Goal: Transaction & Acquisition: Purchase product/service

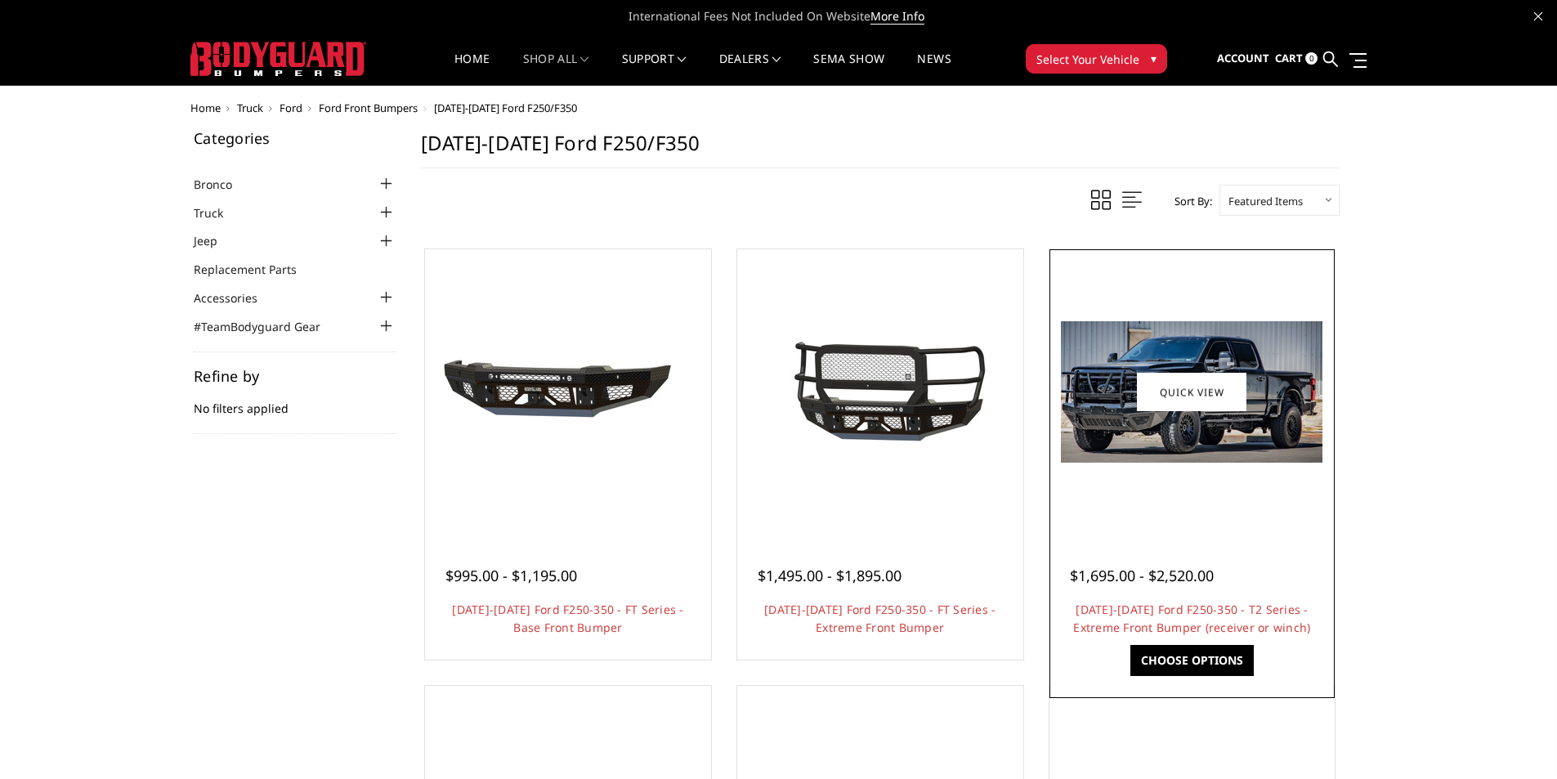
click at [1139, 557] on div at bounding box center [1192, 556] width 245 height 17
click at [1162, 423] on img at bounding box center [1192, 391] width 262 height 141
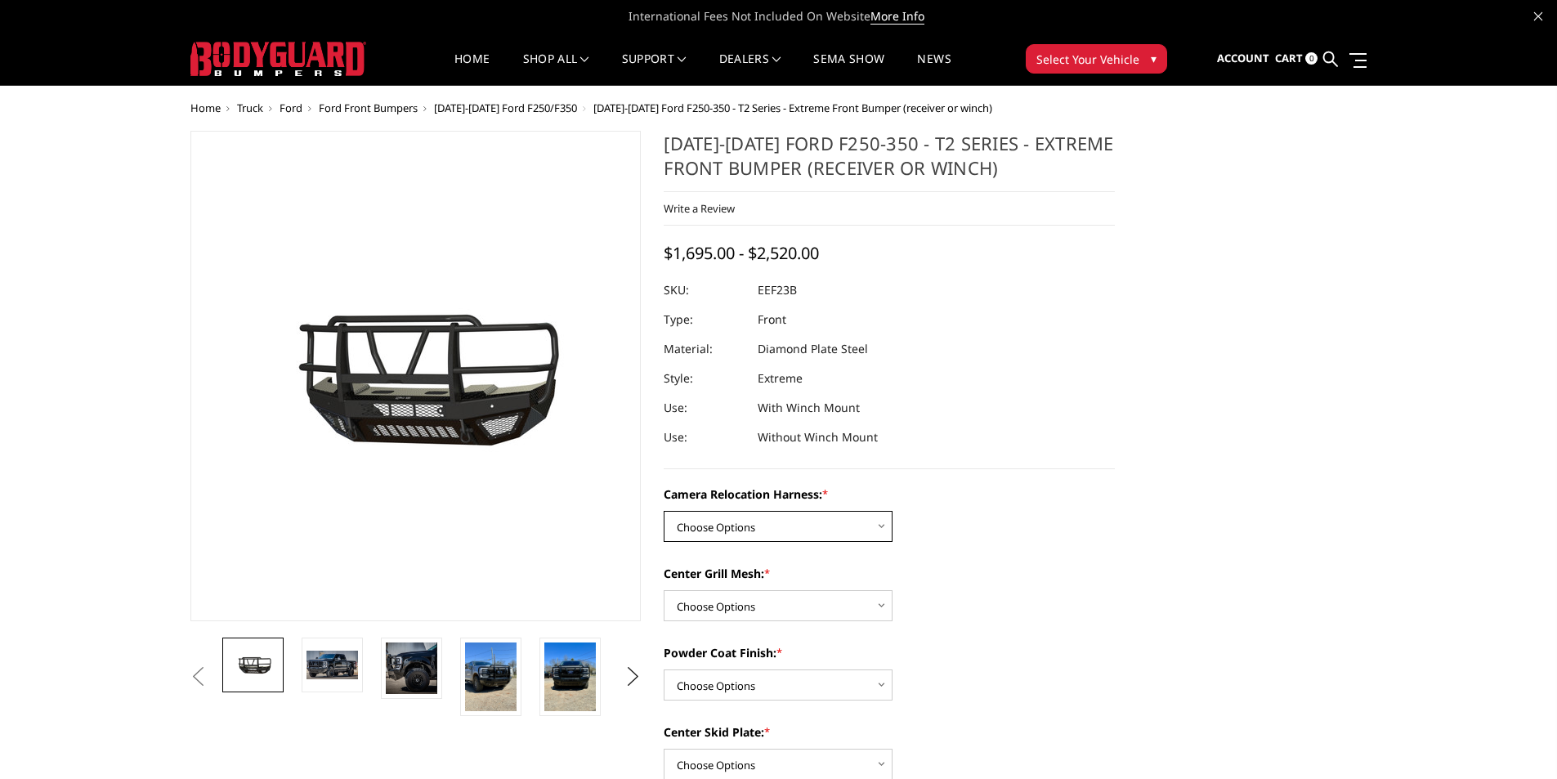
click at [876, 521] on select "Choose Options Without camera harness With camera harness" at bounding box center [778, 526] width 229 height 31
select select "3753"
click at [664, 511] on select "Choose Options Without camera harness With camera harness" at bounding box center [778, 526] width 229 height 31
click at [883, 611] on select "Choose Options Without expanded metal With expanded metal" at bounding box center [778, 605] width 229 height 31
select select "3751"
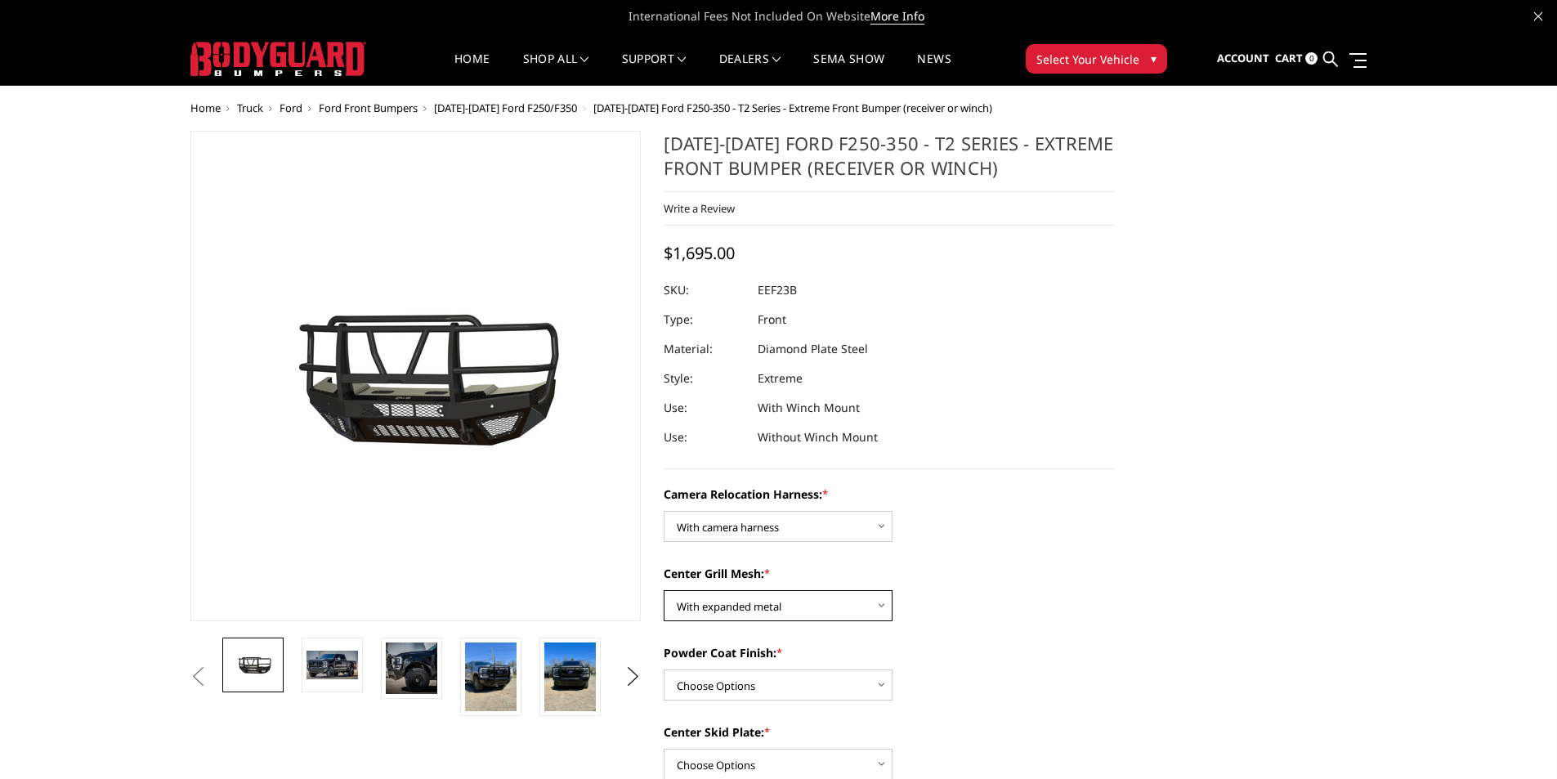
click at [664, 590] on select "Choose Options Without expanded metal With expanded metal" at bounding box center [778, 605] width 229 height 31
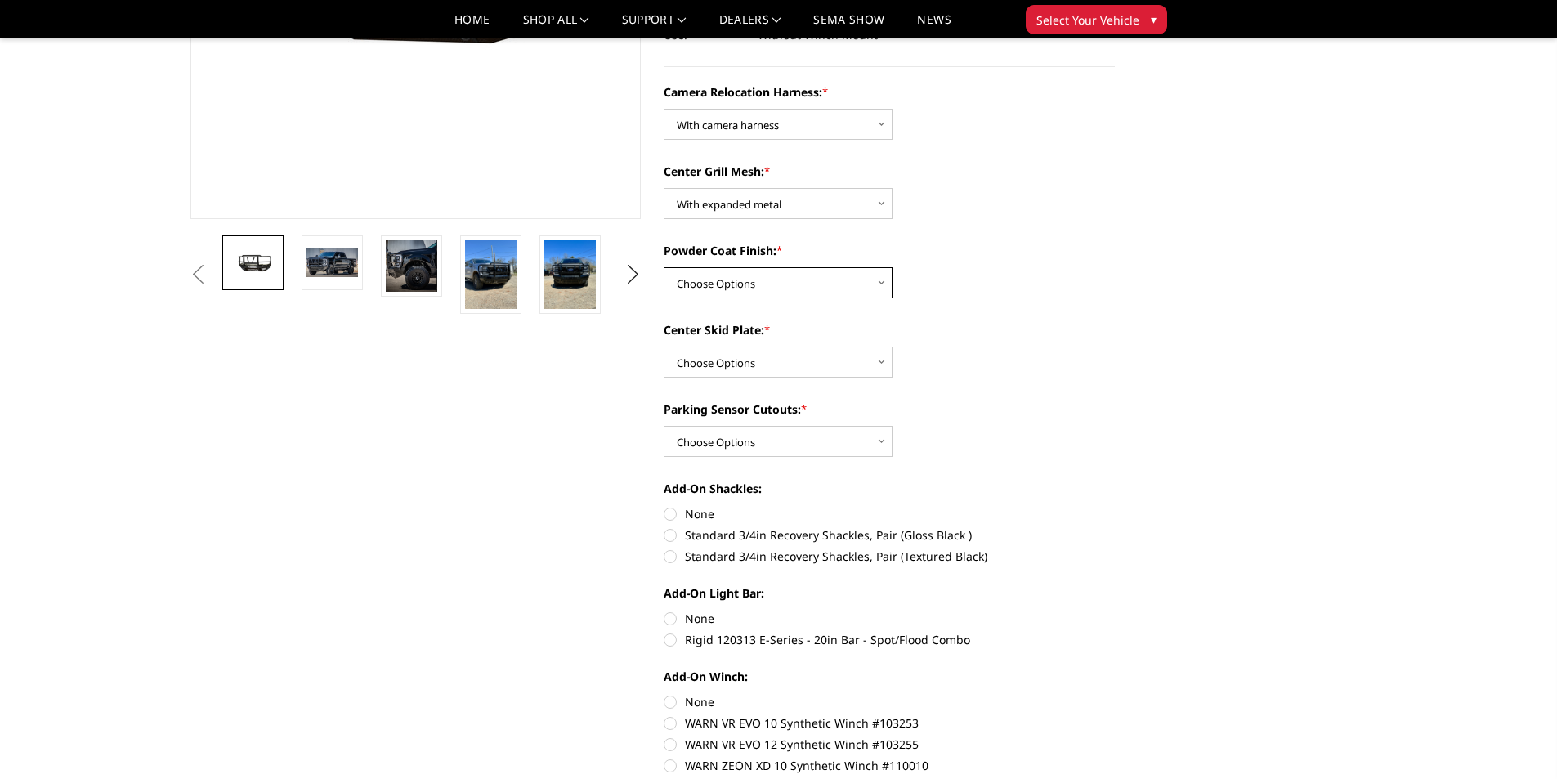
click at [878, 282] on select "Choose Options Textured Black Powder Coat Gloss Black Powder Coat Bare Metal" at bounding box center [778, 282] width 229 height 31
select select "3750"
click at [664, 267] on select "Choose Options Textured Black Powder Coat Gloss Black Powder Coat Bare Metal" at bounding box center [778, 282] width 229 height 31
click at [865, 361] on select "Choose Options Winch Mount Skid Plate Standard Skid Plate (included) 2" Receive…" at bounding box center [778, 362] width 229 height 31
select select "3746"
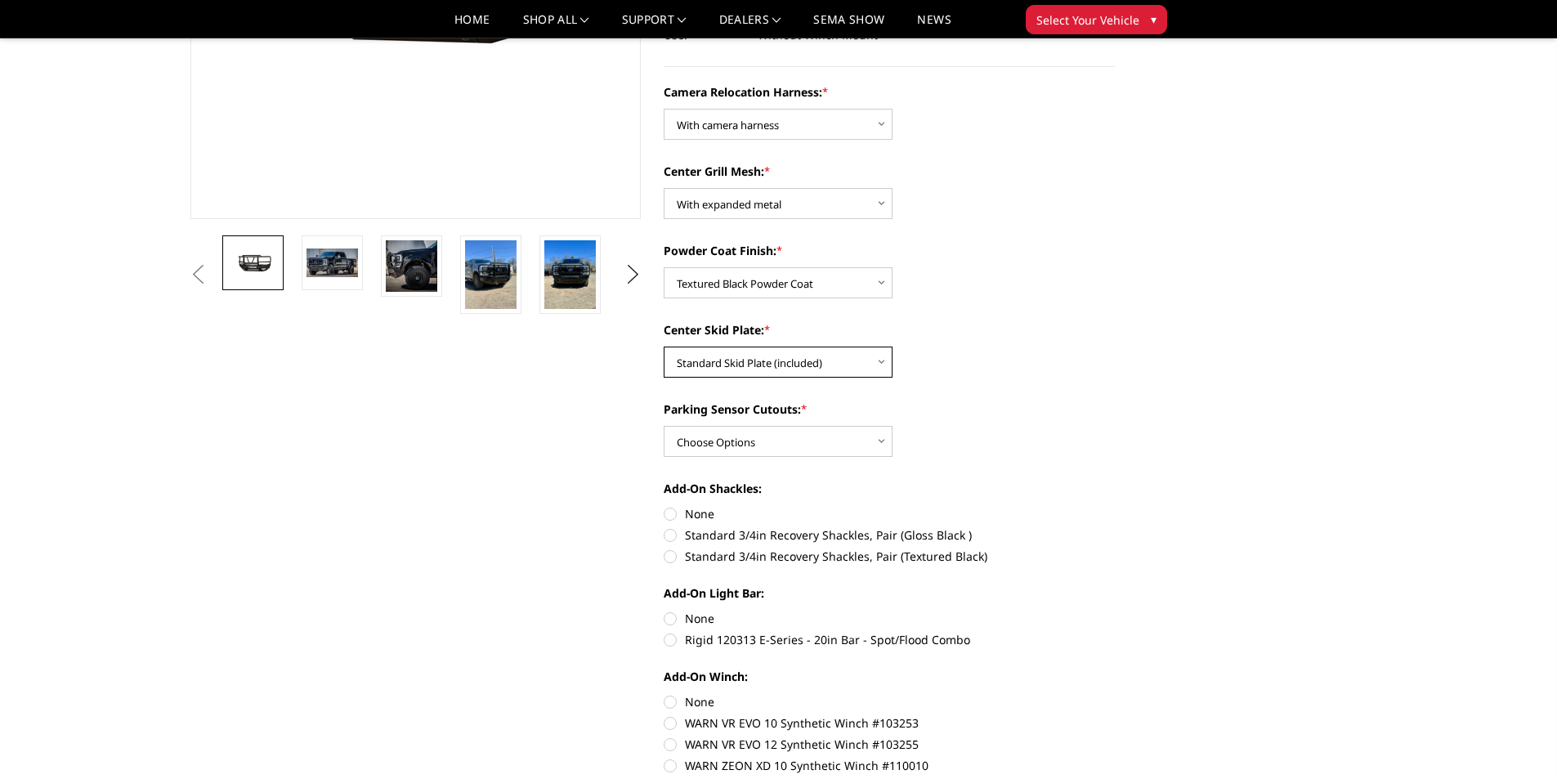
click at [664, 347] on select "Choose Options Winch Mount Skid Plate Standard Skid Plate (included) 2" Receive…" at bounding box center [778, 362] width 229 height 31
click at [872, 441] on select "Choose Options Yes - With Parking Sensor Cutouts" at bounding box center [778, 441] width 229 height 31
select select "3744"
click at [664, 426] on select "Choose Options Yes - With Parking Sensor Cutouts" at bounding box center [778, 441] width 229 height 31
click at [673, 557] on label "Standard 3/4in Recovery Shackles, Pair (Textured Black)" at bounding box center [889, 556] width 451 height 17
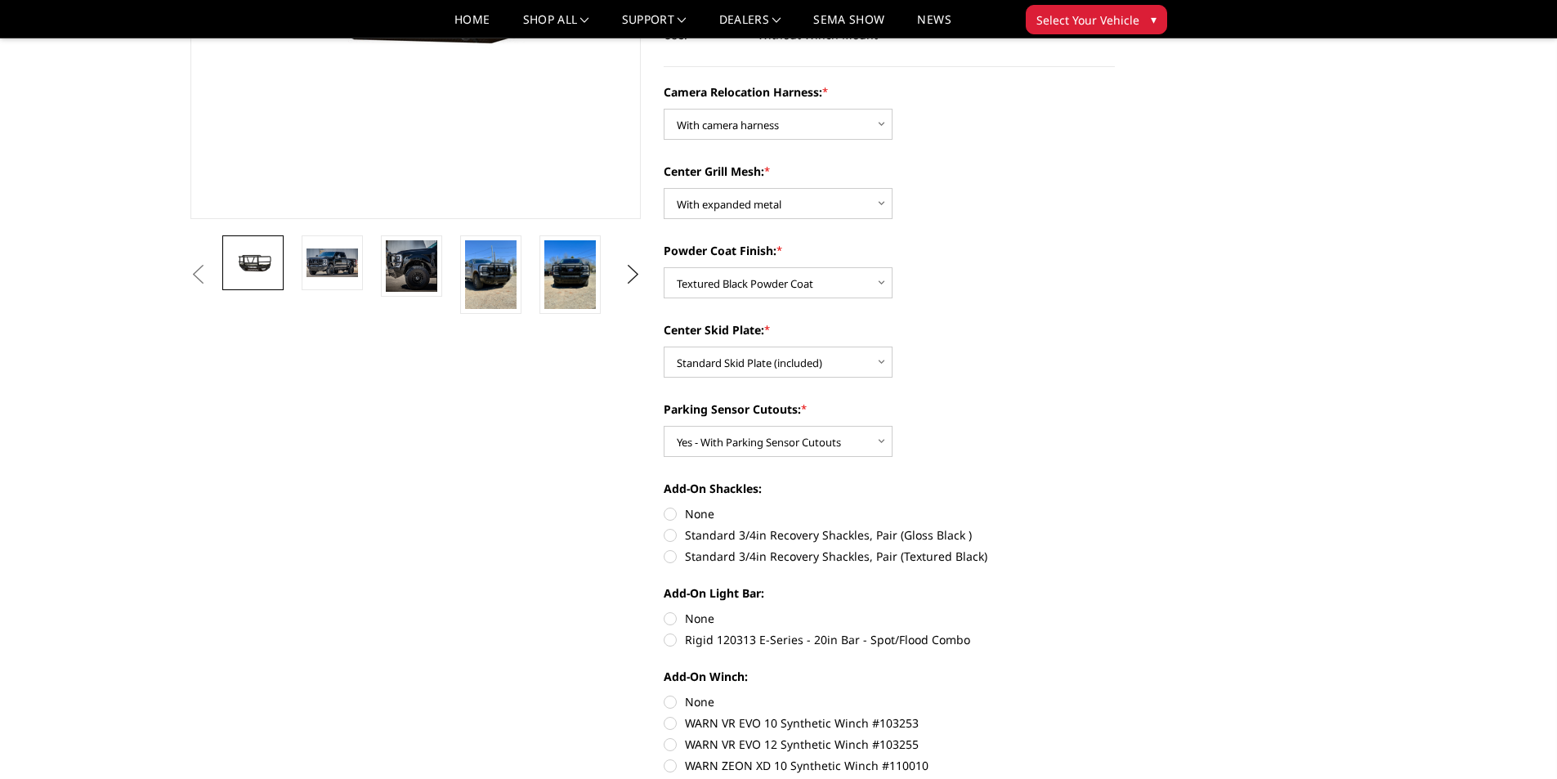
click at [1115, 527] on input "Standard 3/4in Recovery Shackles, Pair (Textured Black)" at bounding box center [1115, 526] width 1 height 1
radio input "true"
click at [669, 640] on label "Rigid 120313 E-Series - 20in Bar - Spot/Flood Combo" at bounding box center [889, 639] width 451 height 17
click at [1115, 611] on input "Rigid 120313 E-Series - 20in Bar - Spot/Flood Combo" at bounding box center [1115, 610] width 1 height 1
radio input "true"
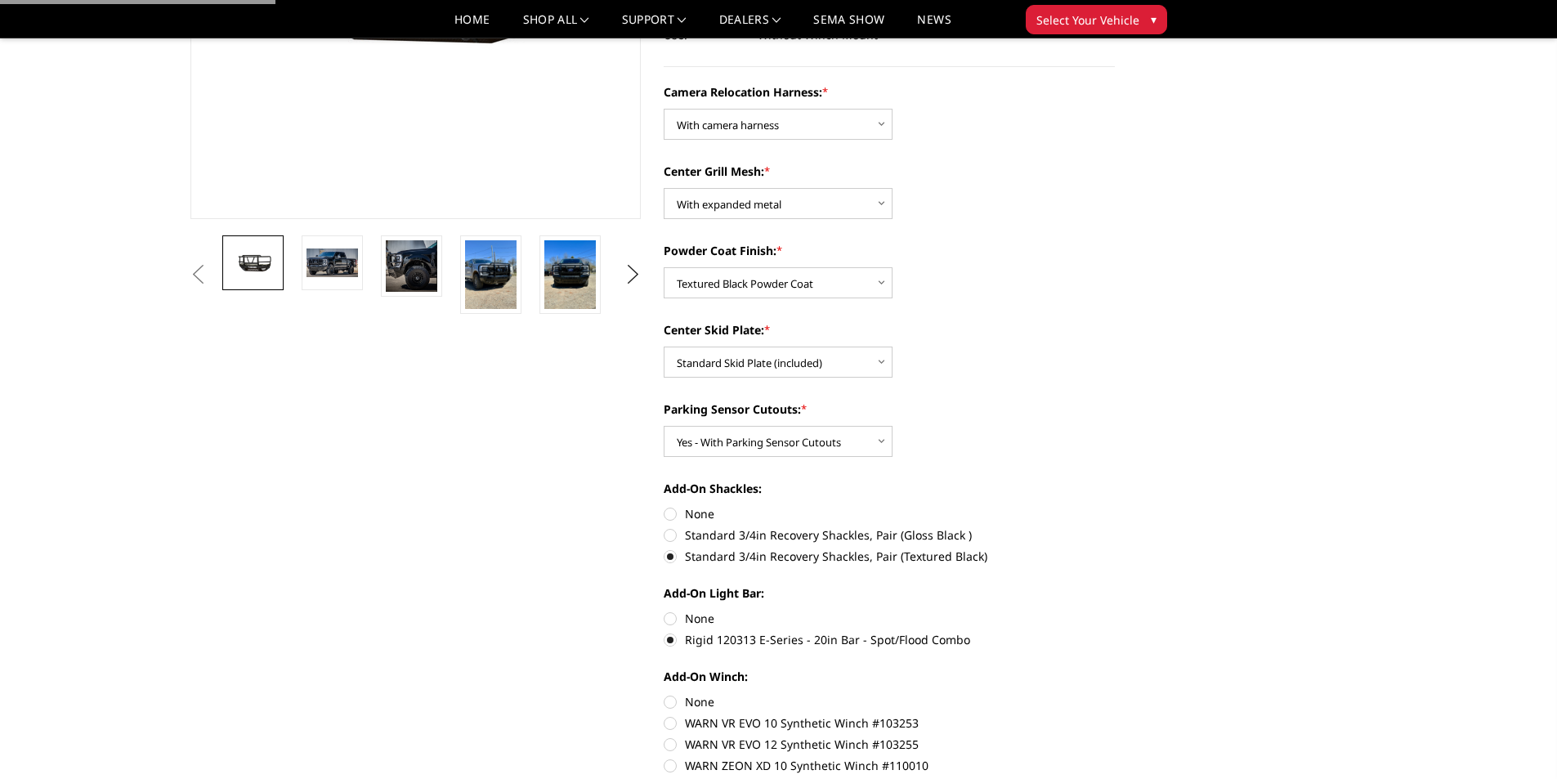
scroll to position [709, 0]
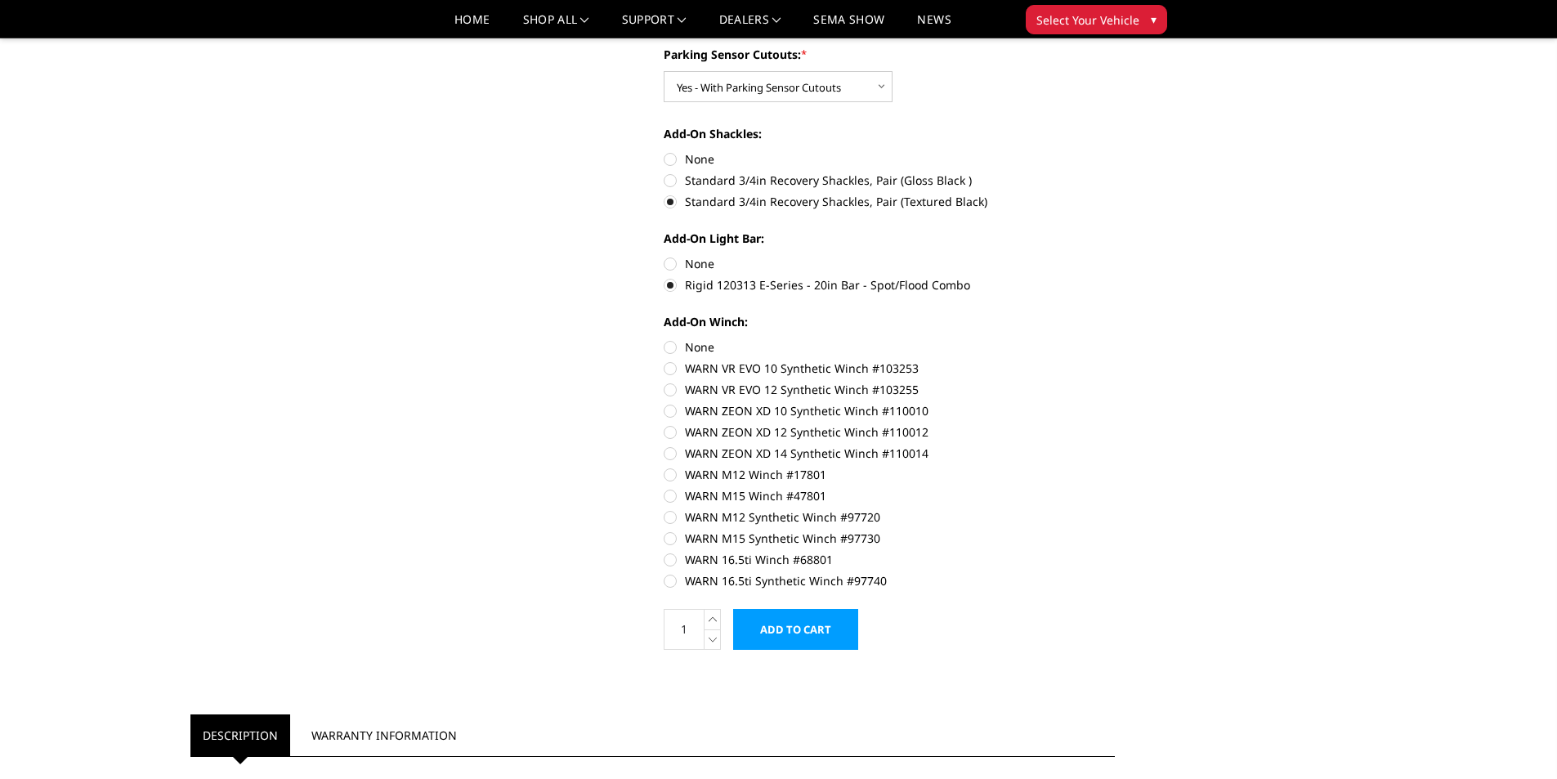
click at [670, 347] on label "None" at bounding box center [889, 346] width 451 height 17
click at [664, 339] on input "None" at bounding box center [664, 338] width 1 height 1
radio input "true"
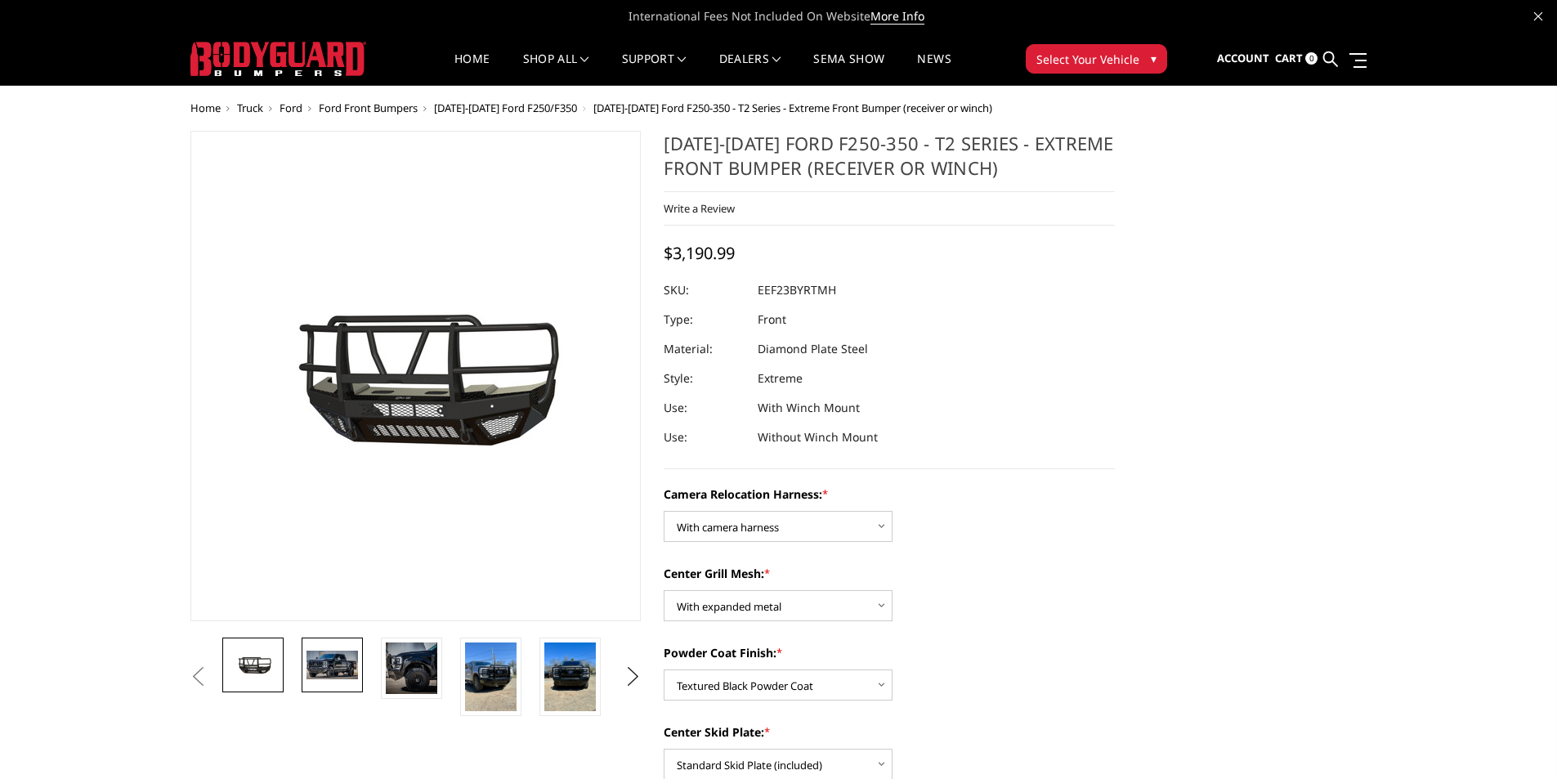
click at [330, 667] on img at bounding box center [332, 665] width 51 height 28
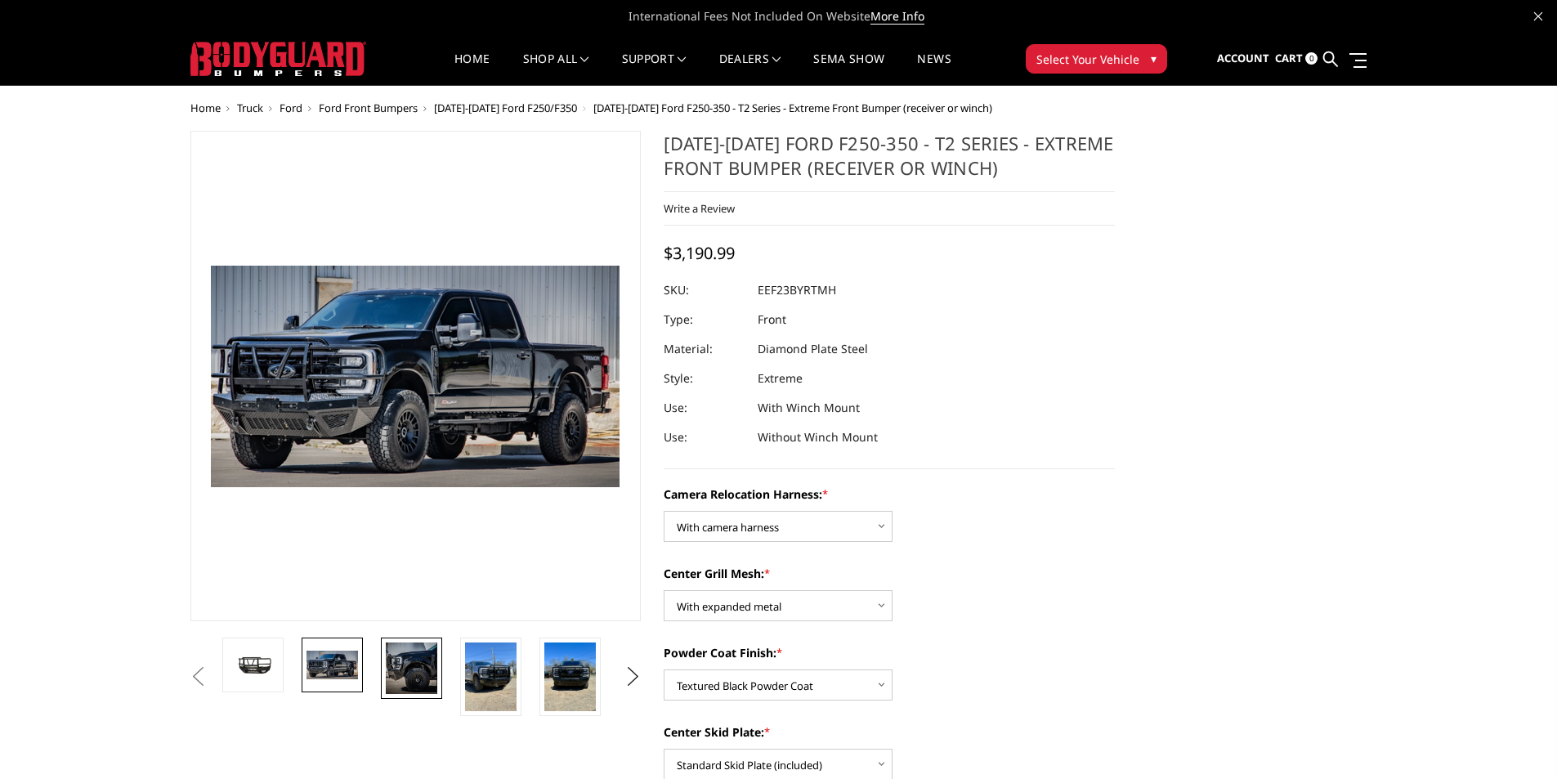
click at [426, 682] on img at bounding box center [411, 667] width 51 height 51
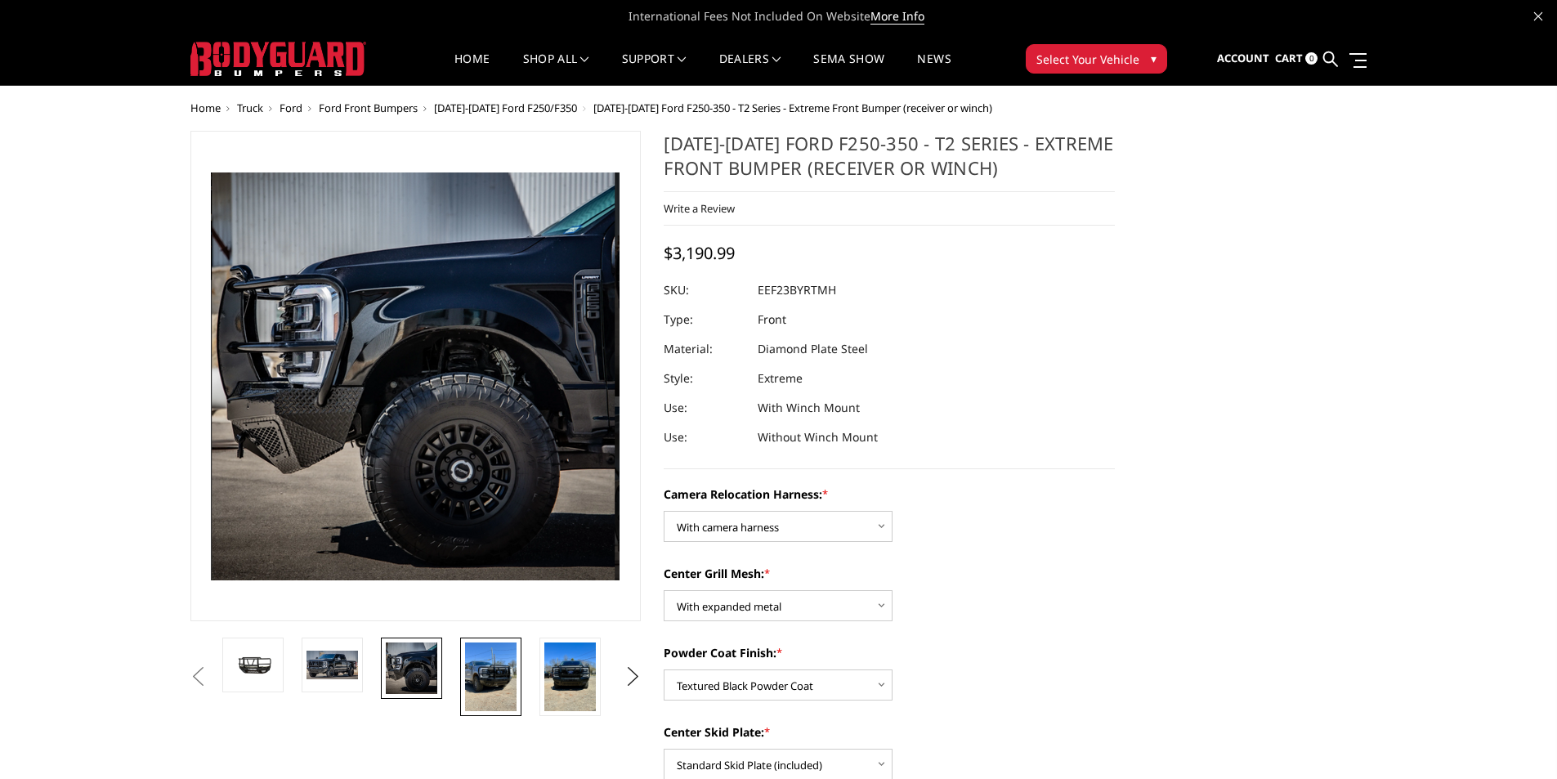
click at [487, 680] on img at bounding box center [490, 676] width 51 height 69
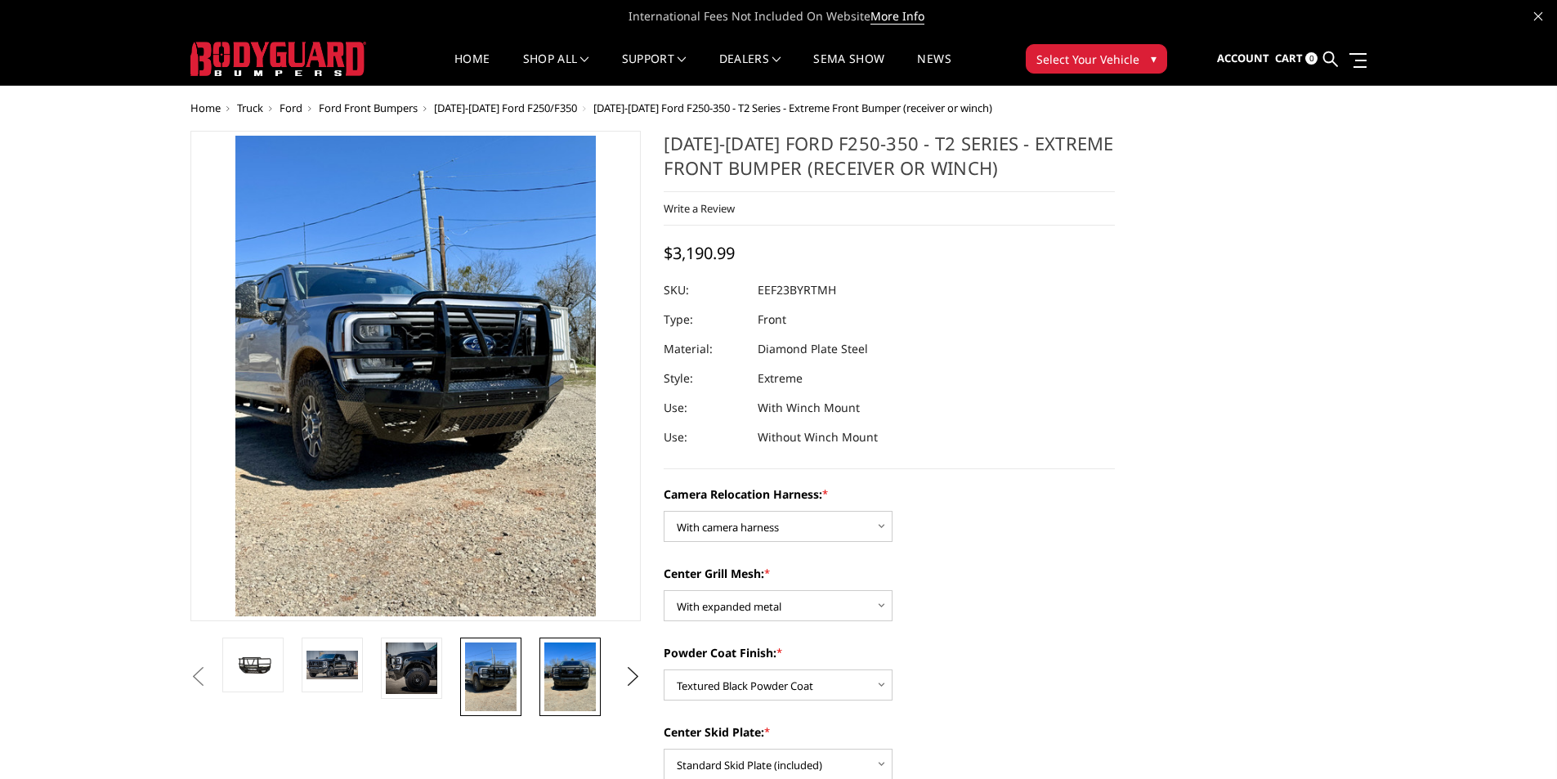
click at [570, 675] on img at bounding box center [569, 676] width 51 height 69
